Goal: Find specific page/section: Find specific page/section

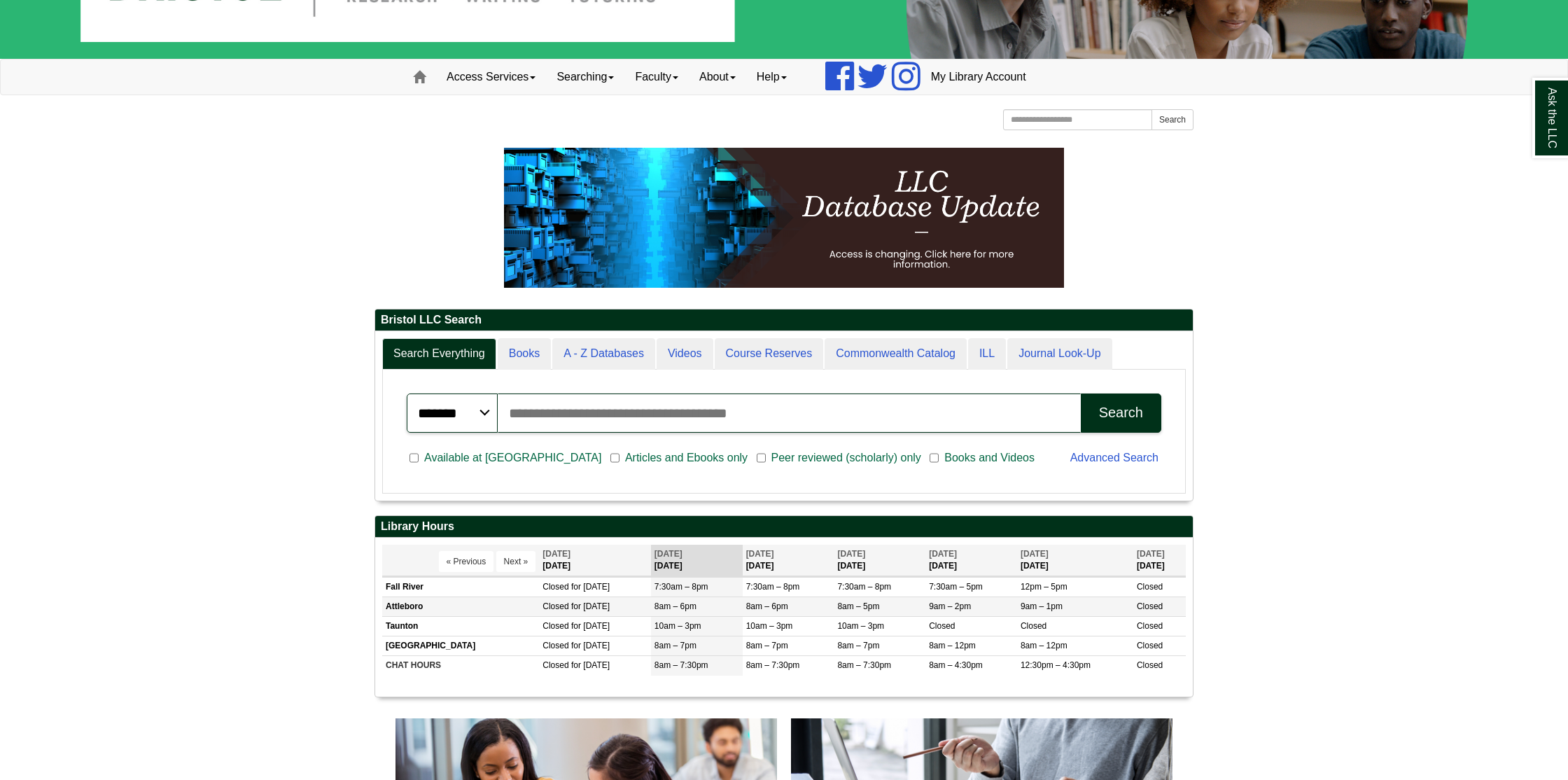
click at [416, 606] on td "Attleboro" at bounding box center [460, 607] width 157 height 20
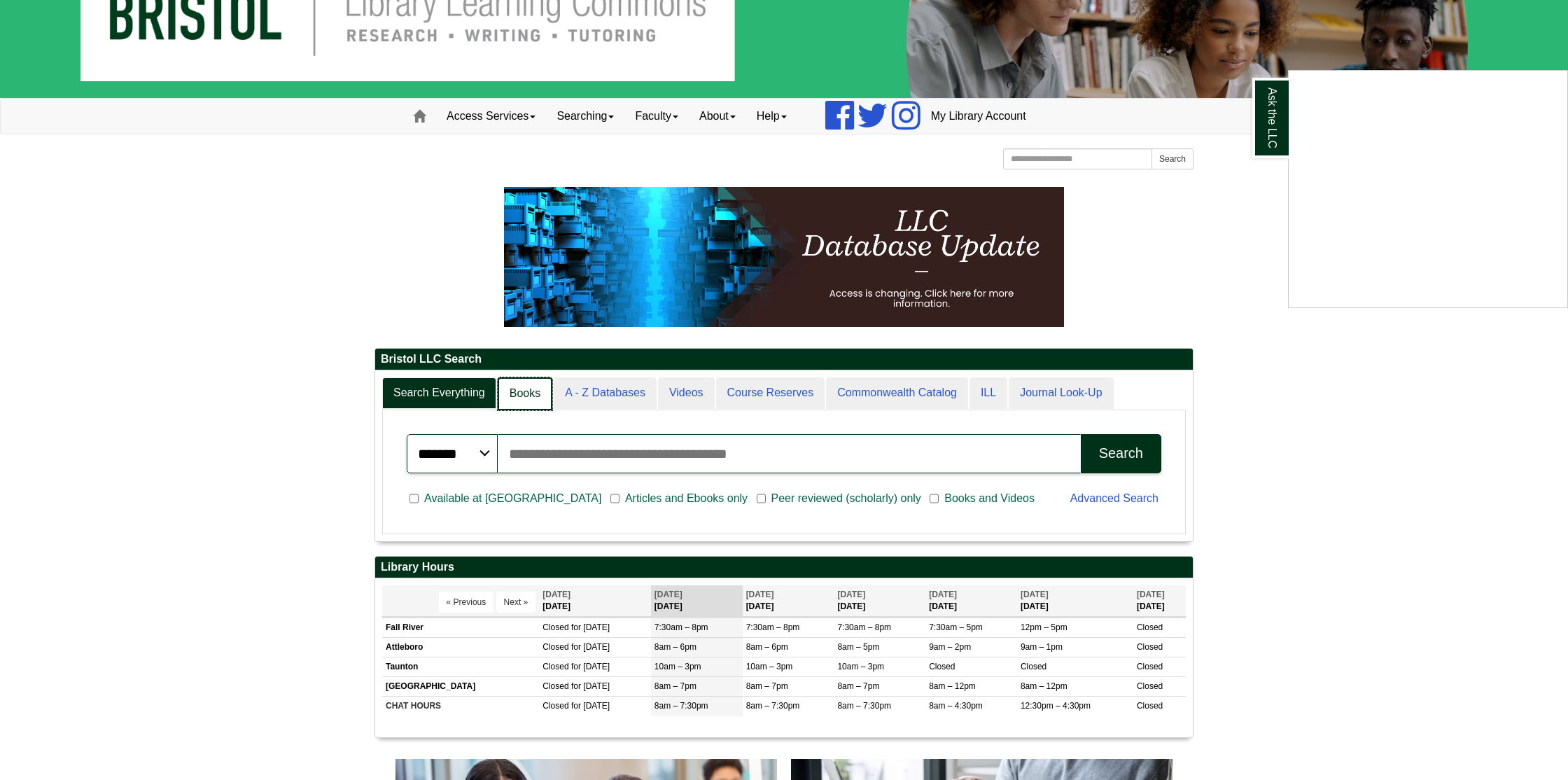
scroll to position [7, 7]
click at [524, 398] on link "Books" at bounding box center [525, 393] width 55 height 33
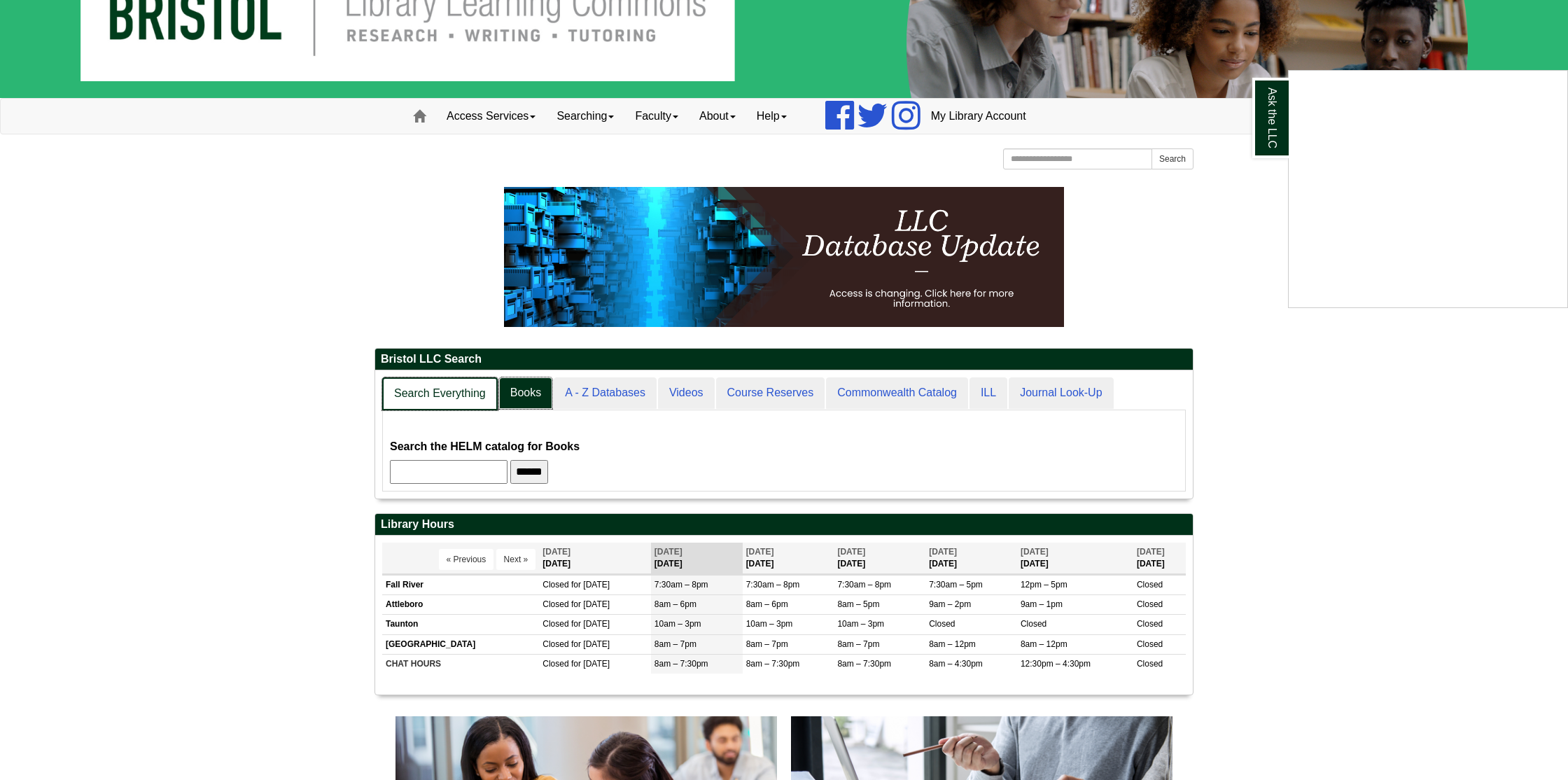
scroll to position [128, 817]
click at [421, 401] on link "Search Everything" at bounding box center [439, 393] width 115 height 33
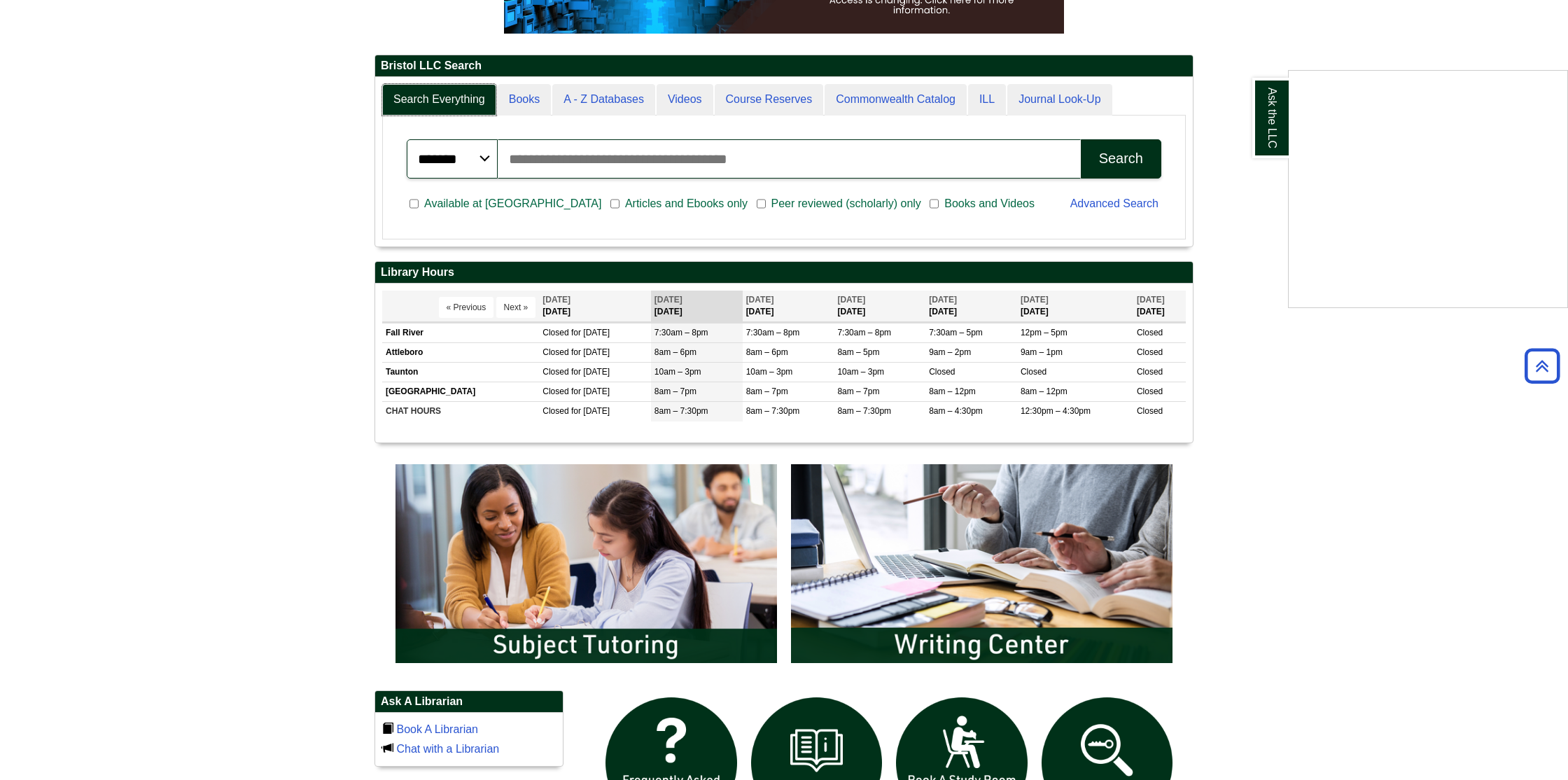
scroll to position [0, 0]
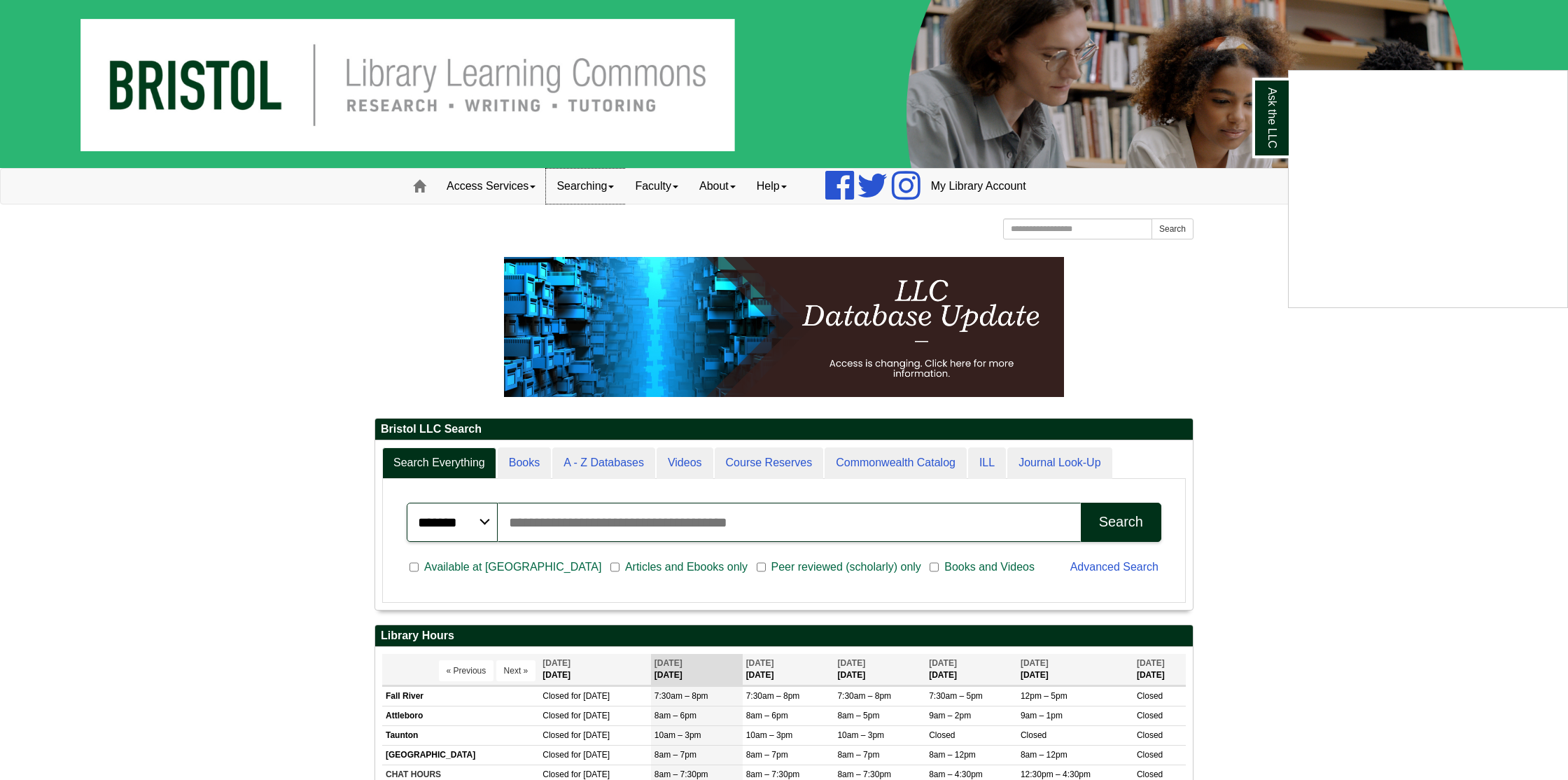
click at [607, 188] on link "Searching" at bounding box center [585, 187] width 78 height 35
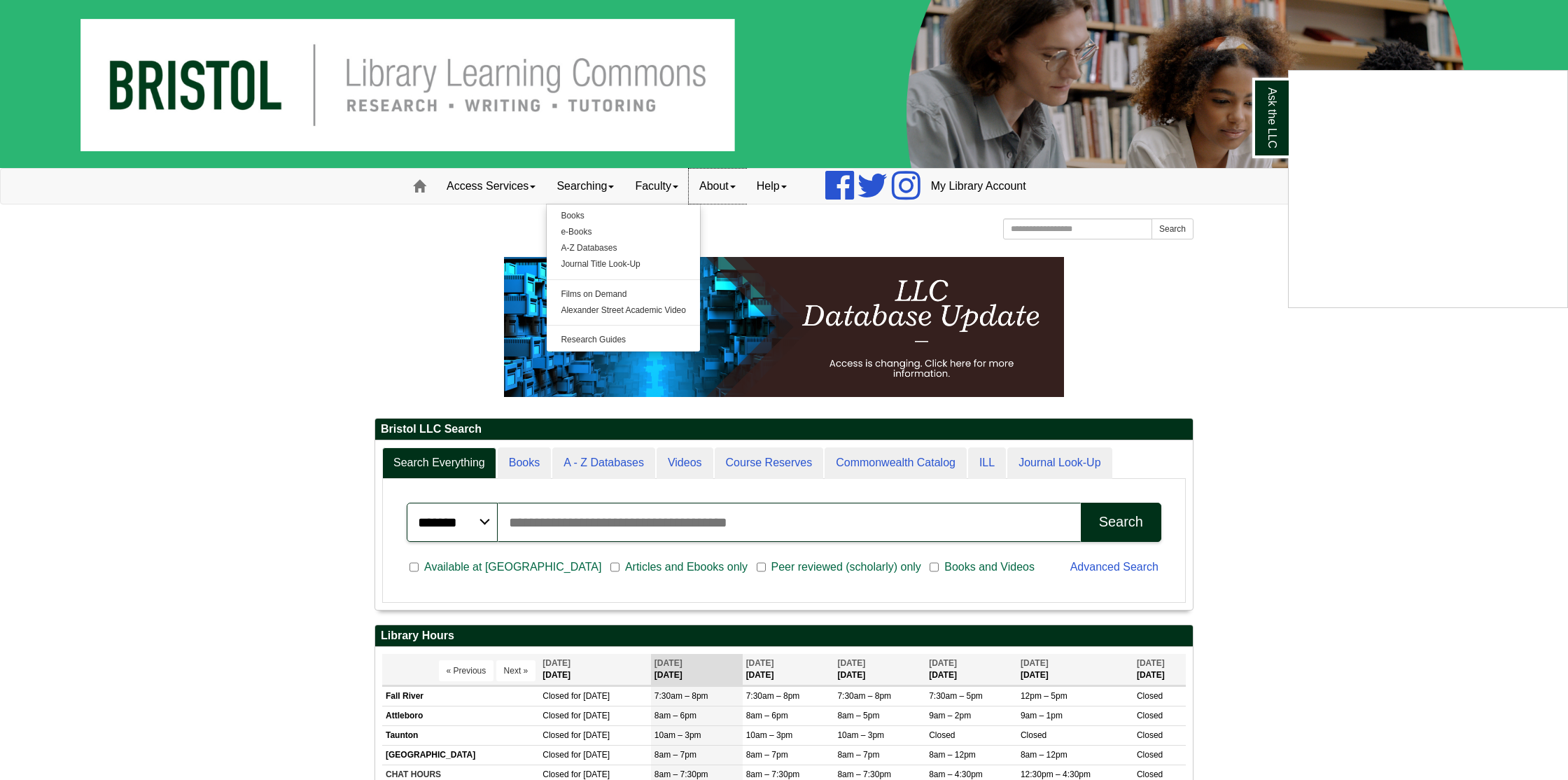
click at [731, 187] on link "About" at bounding box center [718, 187] width 58 height 35
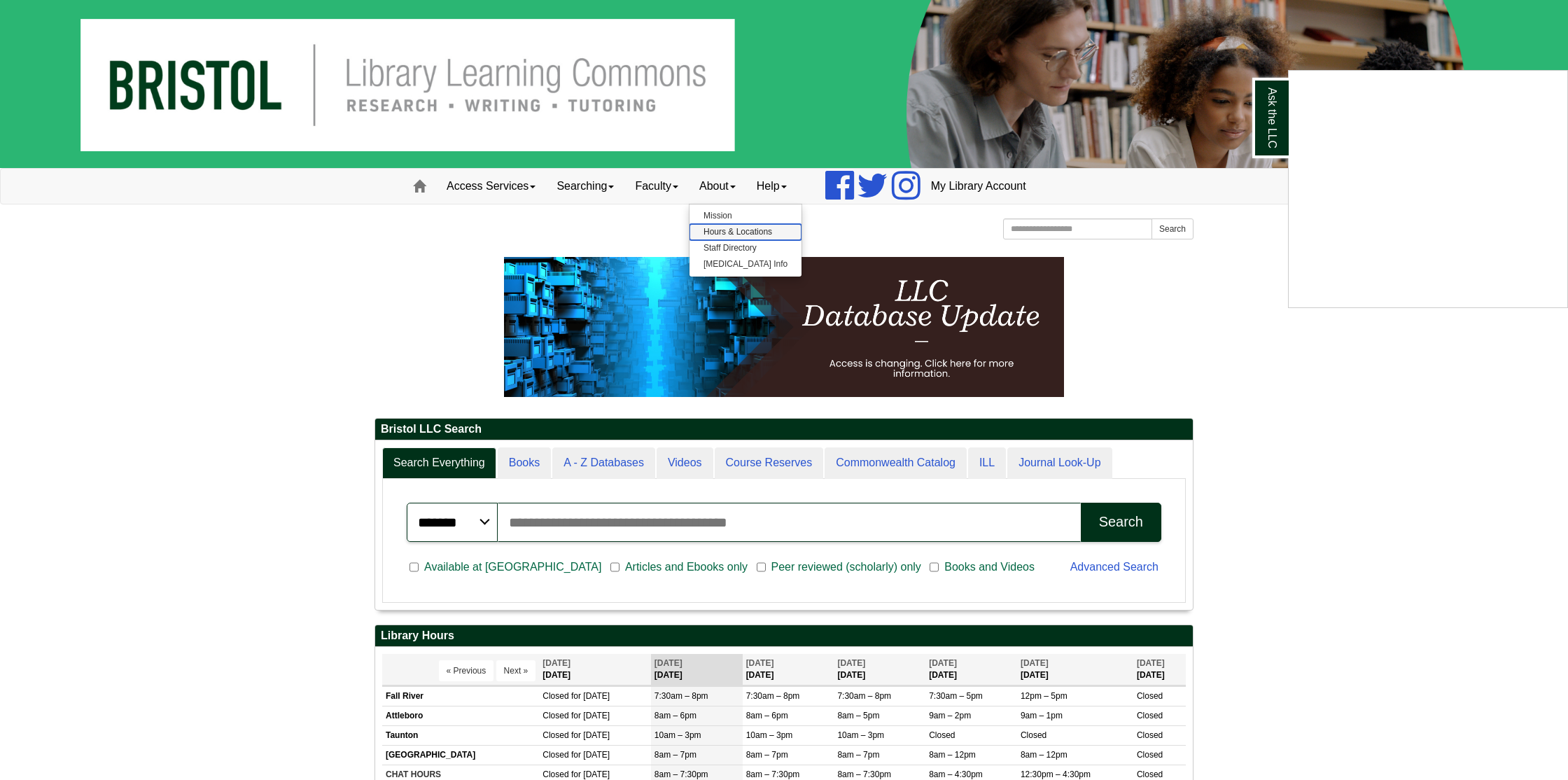
click at [741, 226] on link "Hours & Locations" at bounding box center [745, 232] width 112 height 16
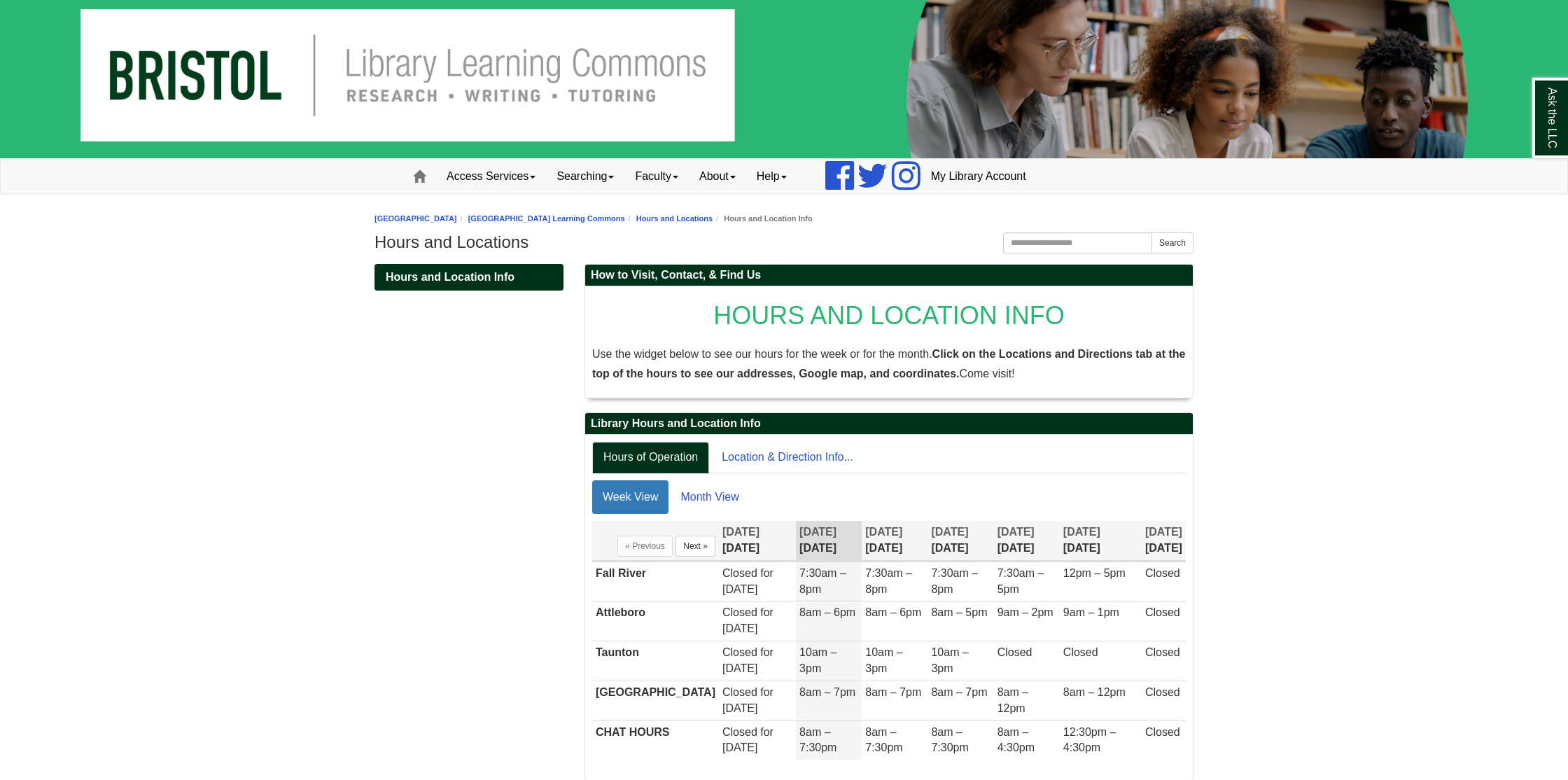
scroll to position [61, 0]
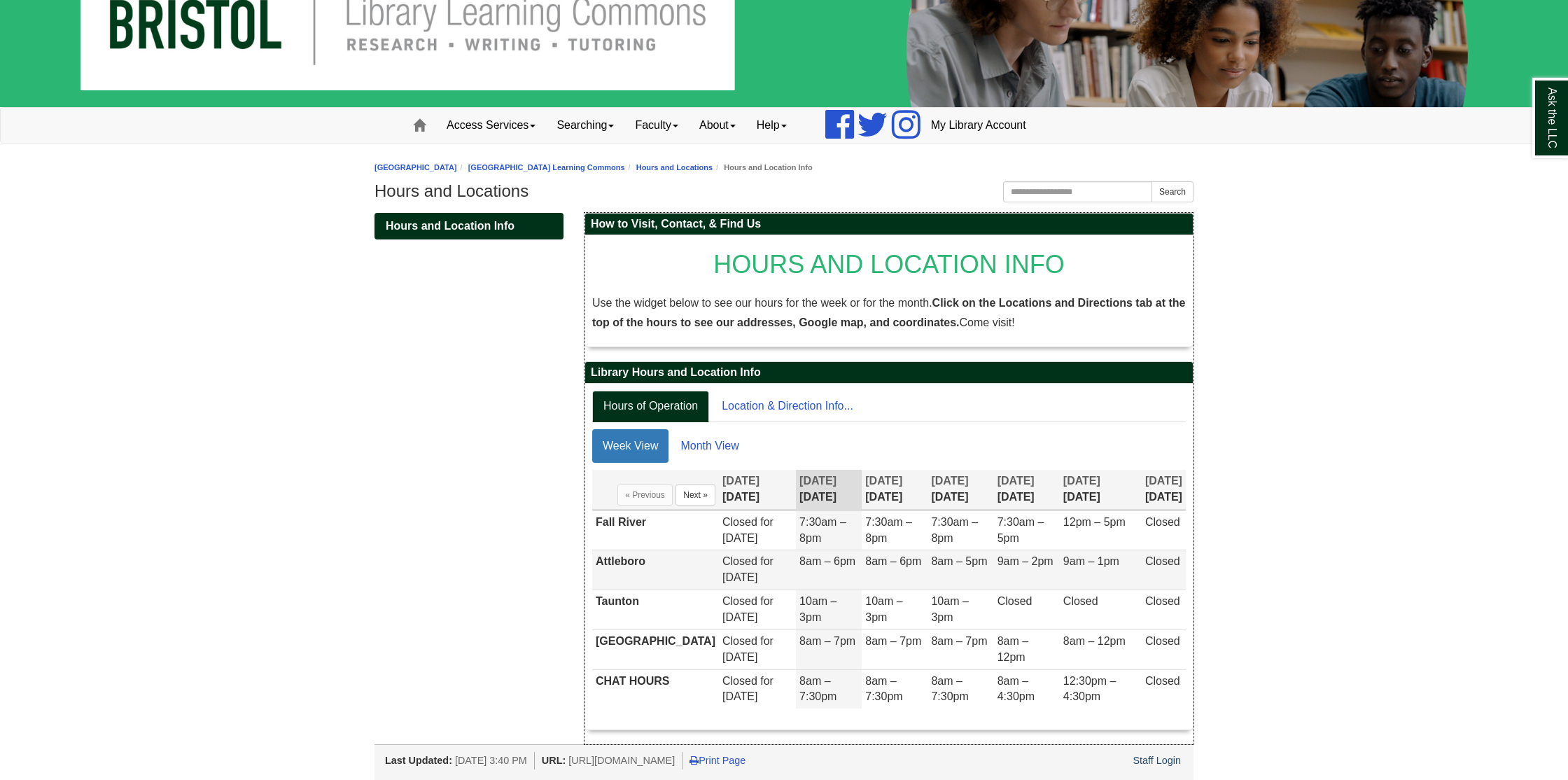
drag, startPoint x: 638, startPoint y: 571, endPoint x: 648, endPoint y: 568, distance: 10.4
click at [638, 571] on td "Attleboro" at bounding box center [655, 570] width 127 height 40
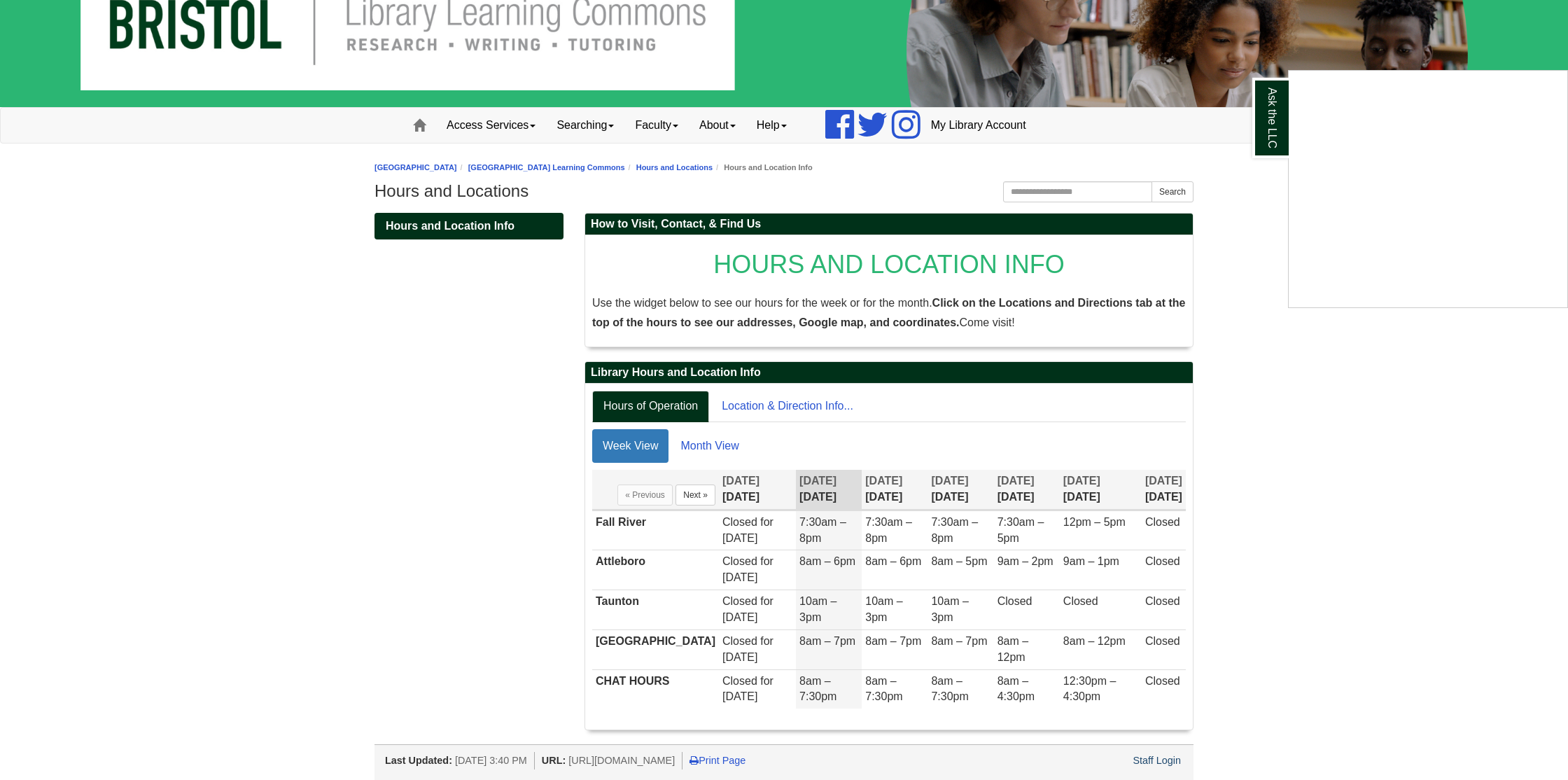
click at [792, 404] on div "Ask the LLC" at bounding box center [784, 390] width 1568 height 780
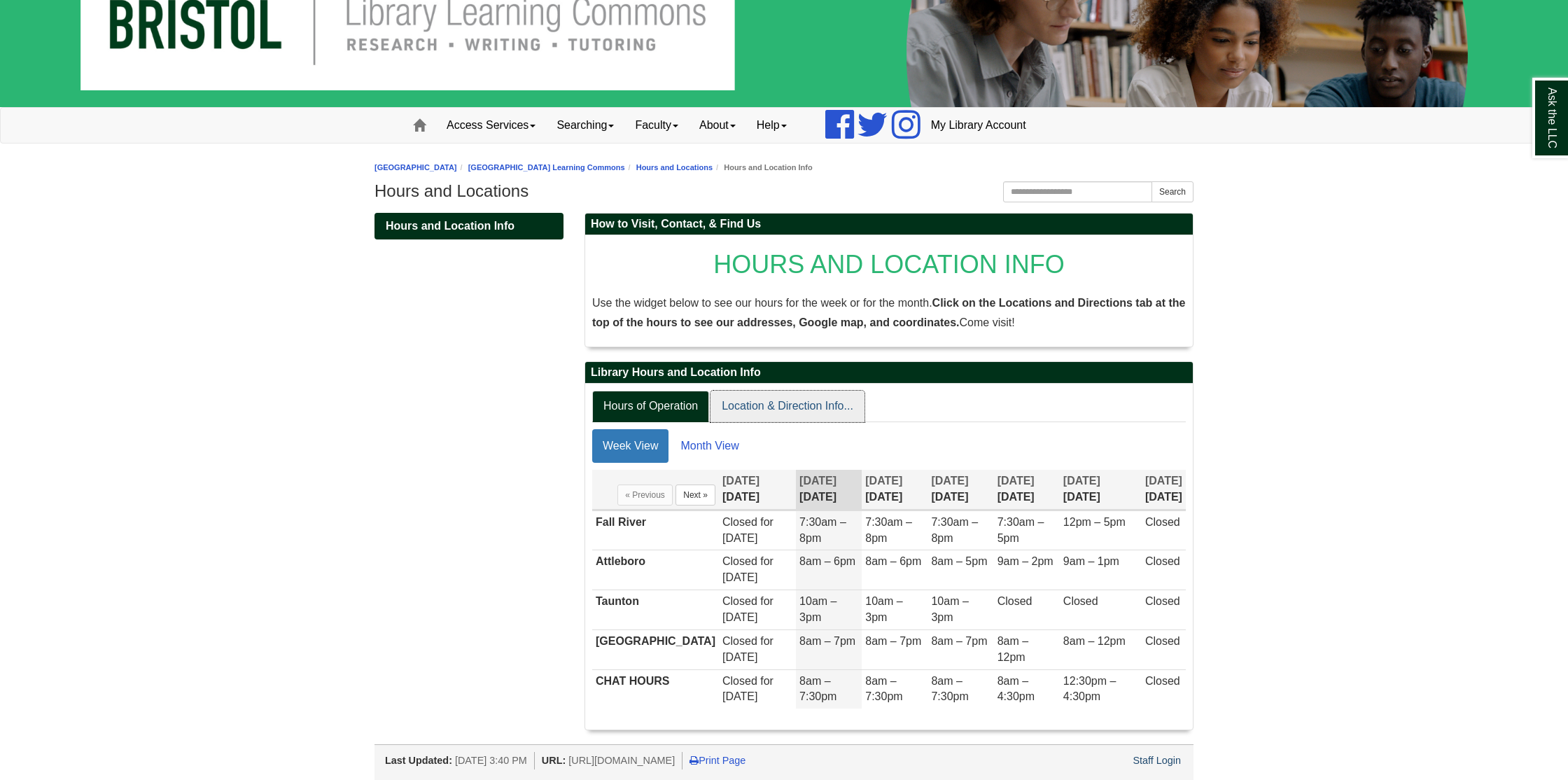
click at [797, 406] on link "Location & Direction Info..." at bounding box center [787, 406] width 154 height 32
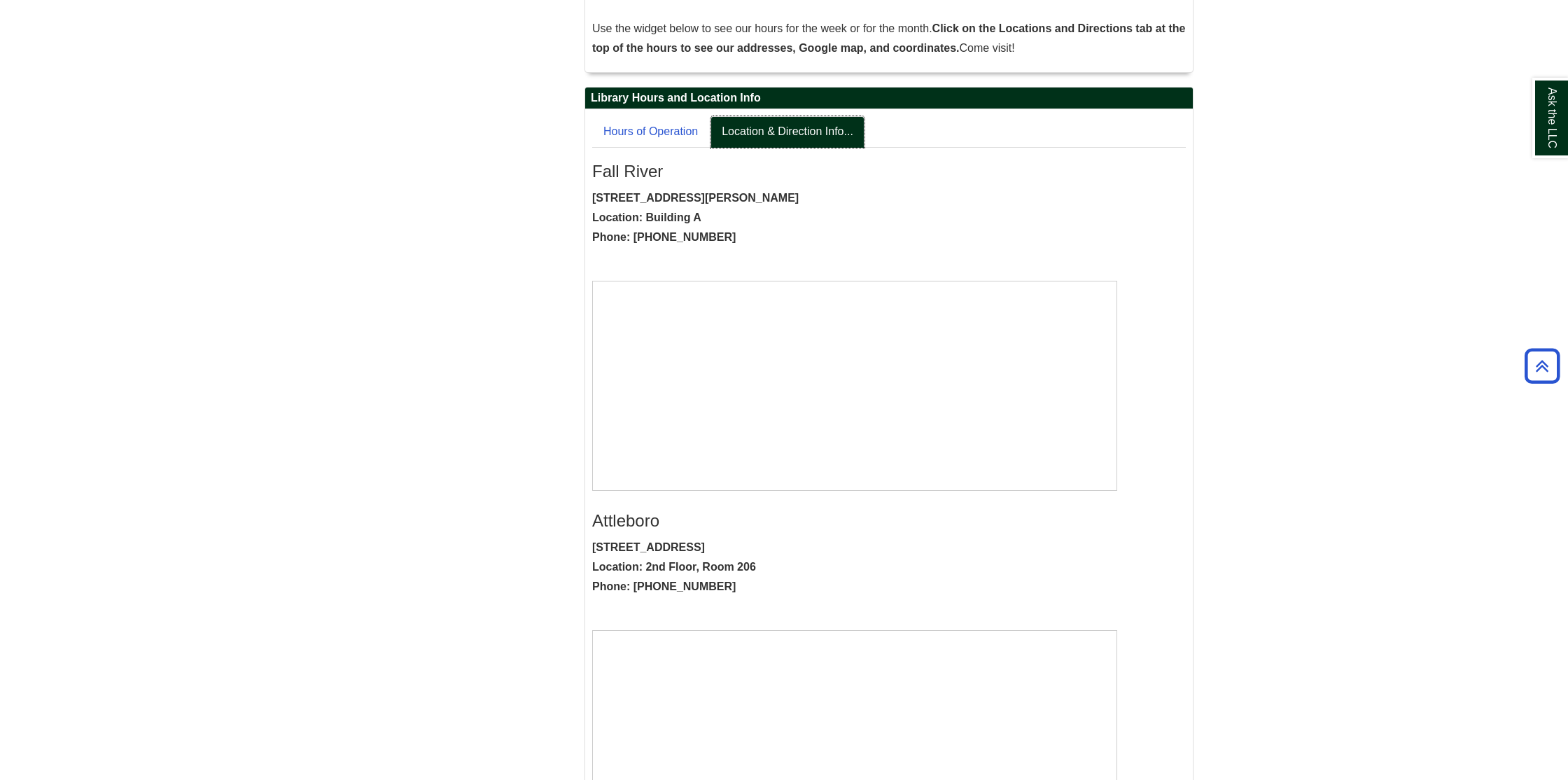
scroll to position [0, 0]
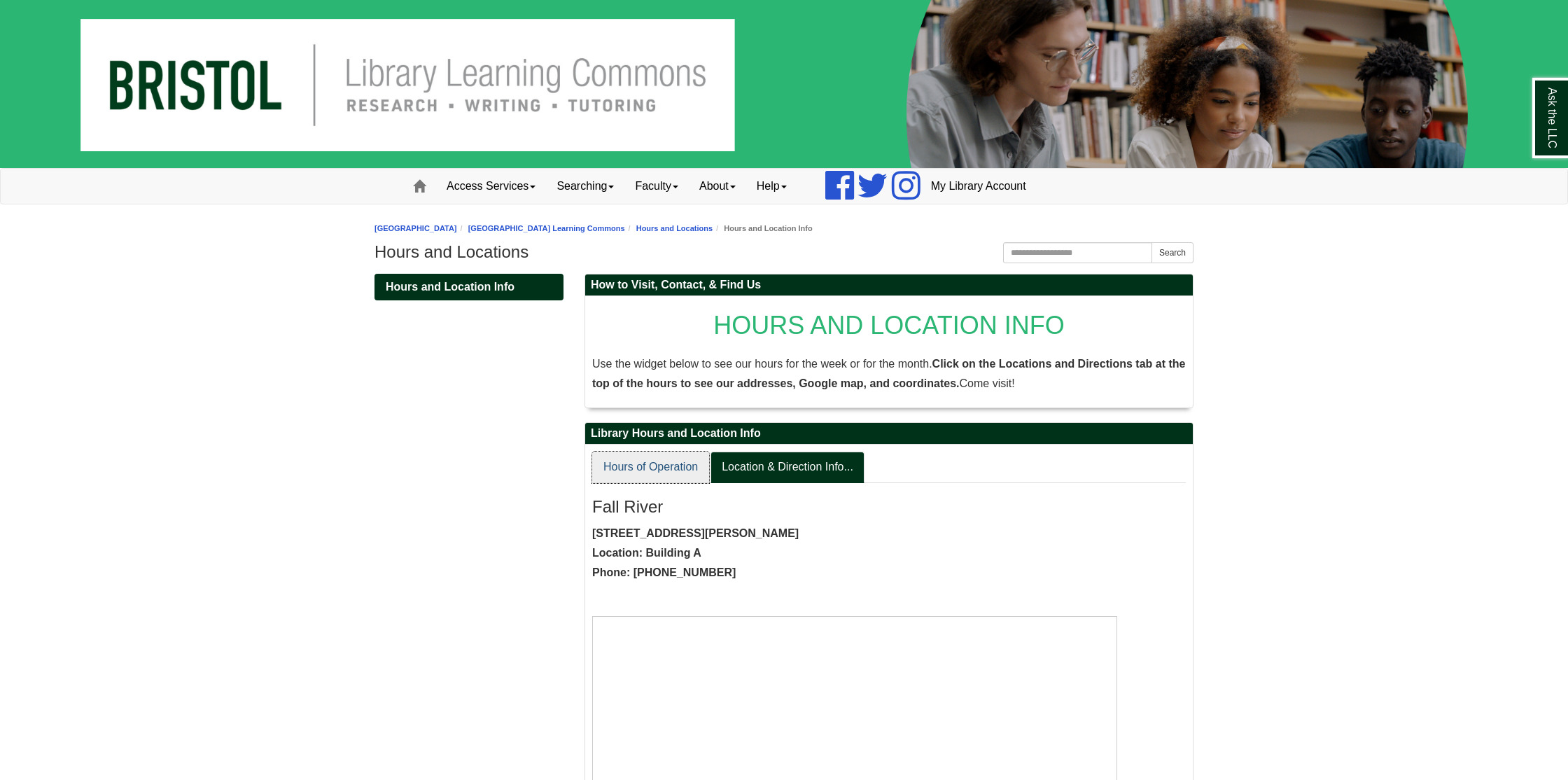
click at [643, 468] on link "Hours of Operation" at bounding box center [651, 467] width 117 height 32
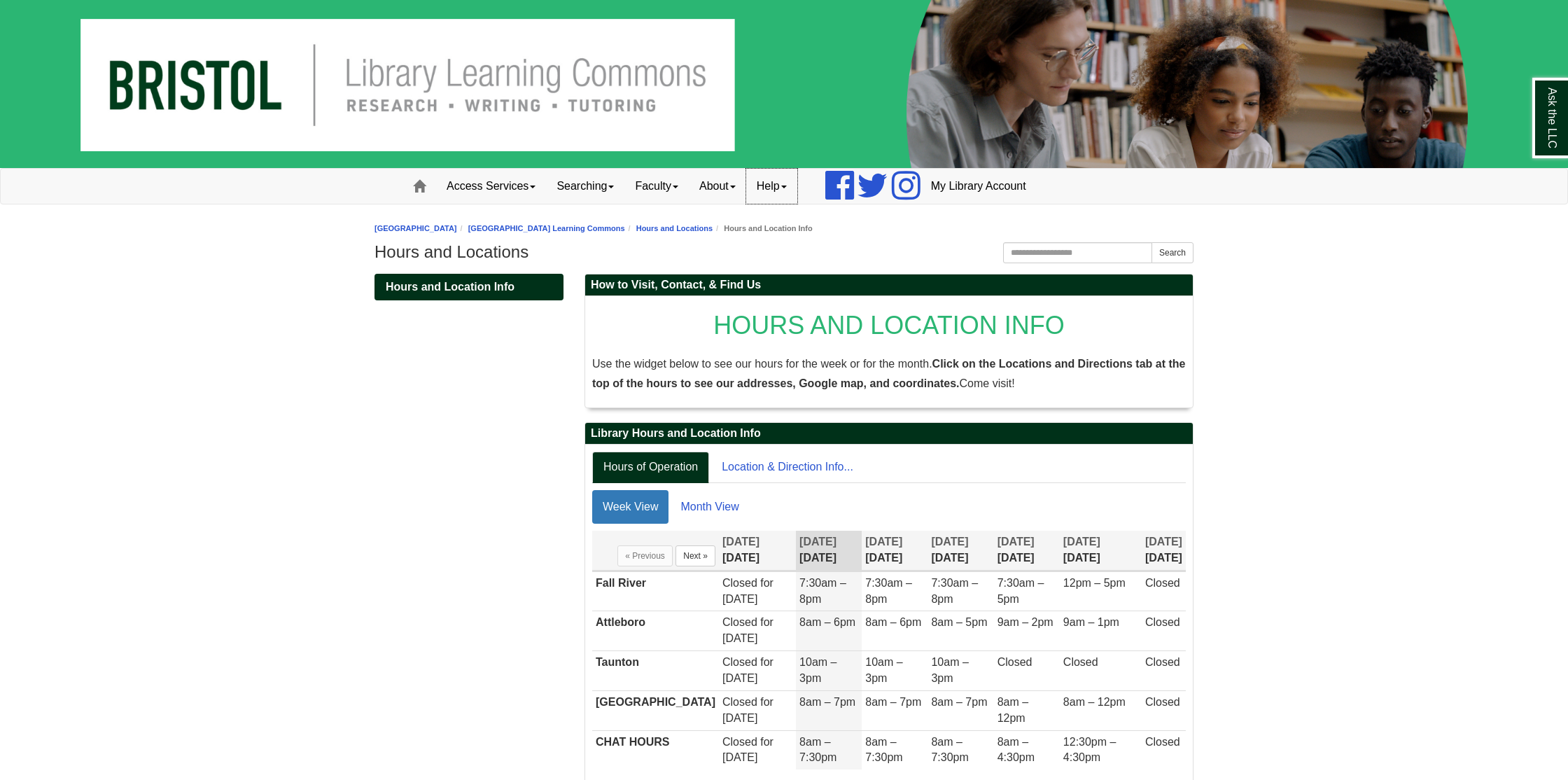
click at [797, 191] on link "Help" at bounding box center [771, 187] width 51 height 35
click at [405, 184] on link "Home" at bounding box center [419, 187] width 34 height 35
